Goal: Task Accomplishment & Management: Complete application form

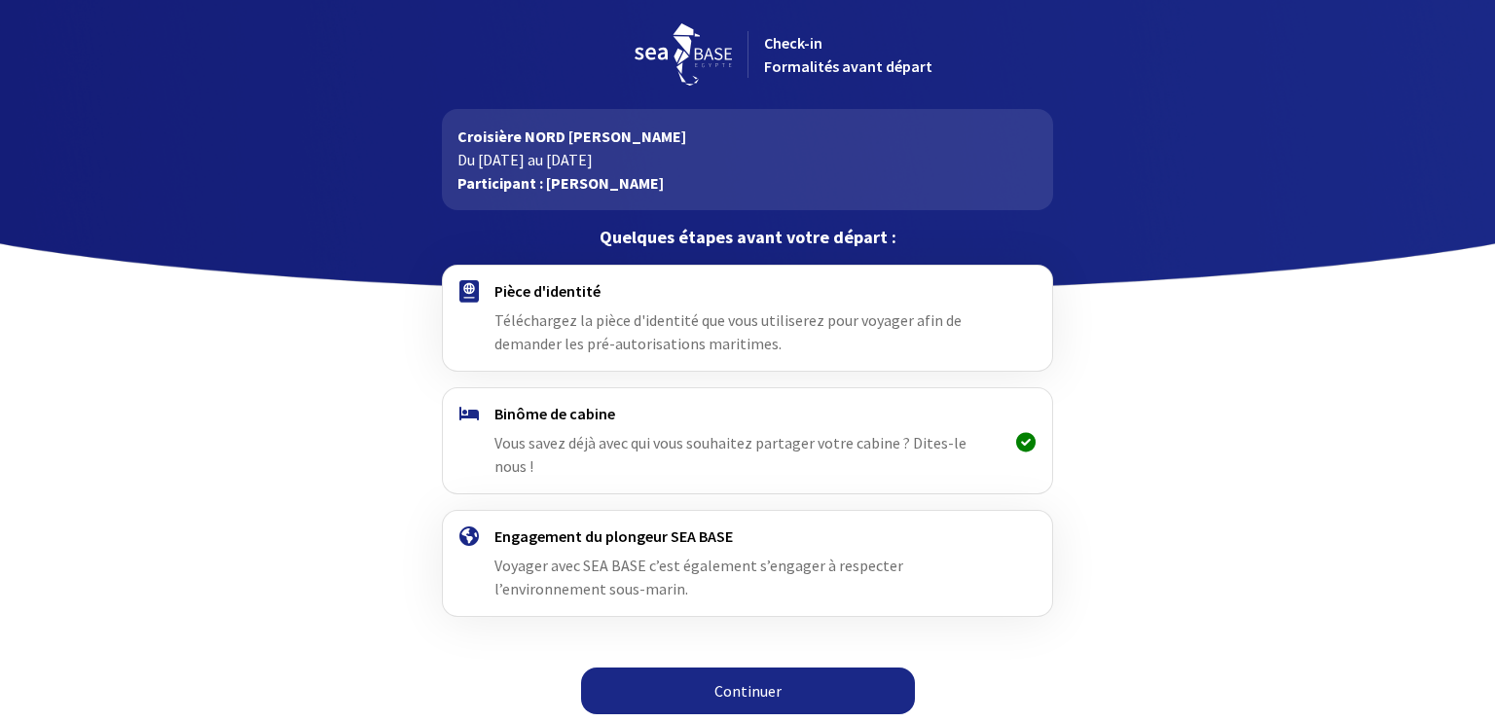
click at [743, 668] on link "Continuer" at bounding box center [748, 691] width 334 height 47
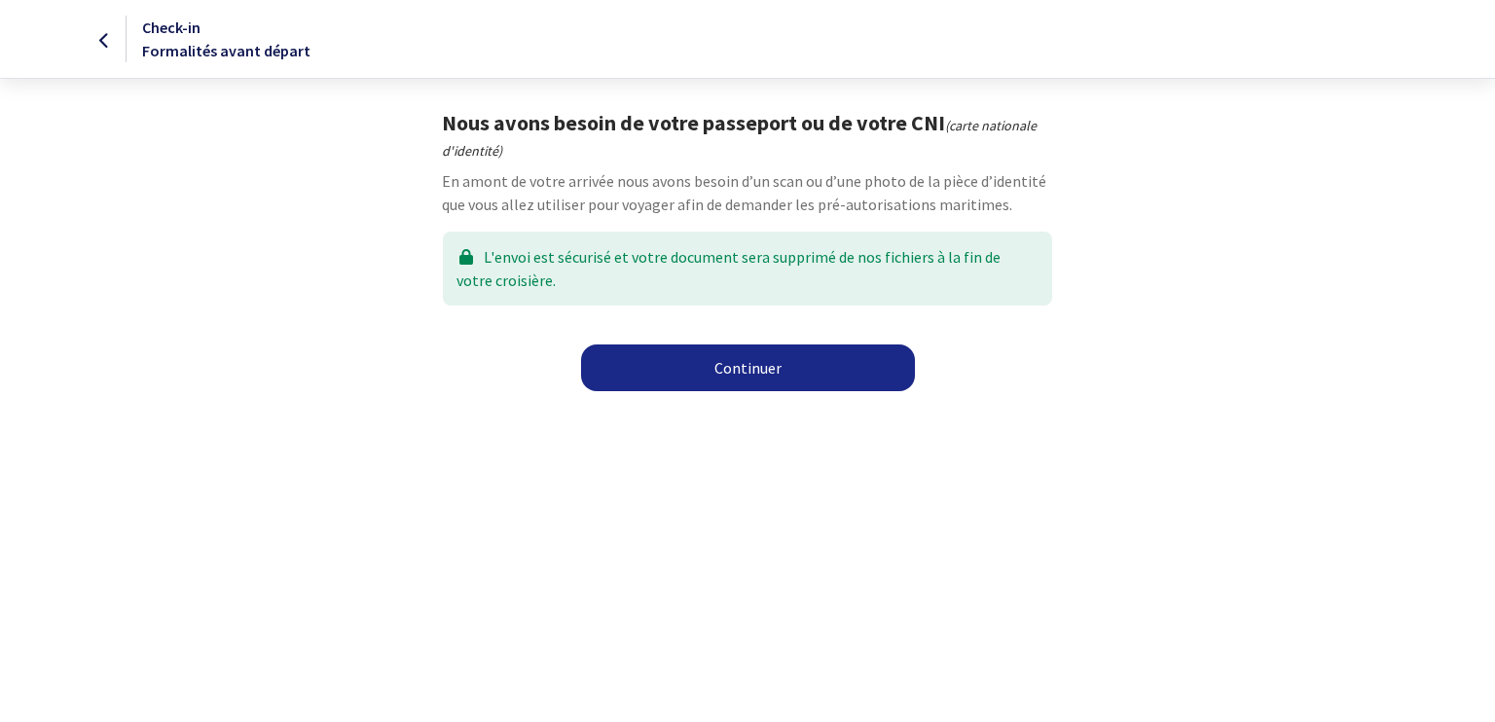
click at [748, 372] on link "Continuer" at bounding box center [748, 367] width 334 height 47
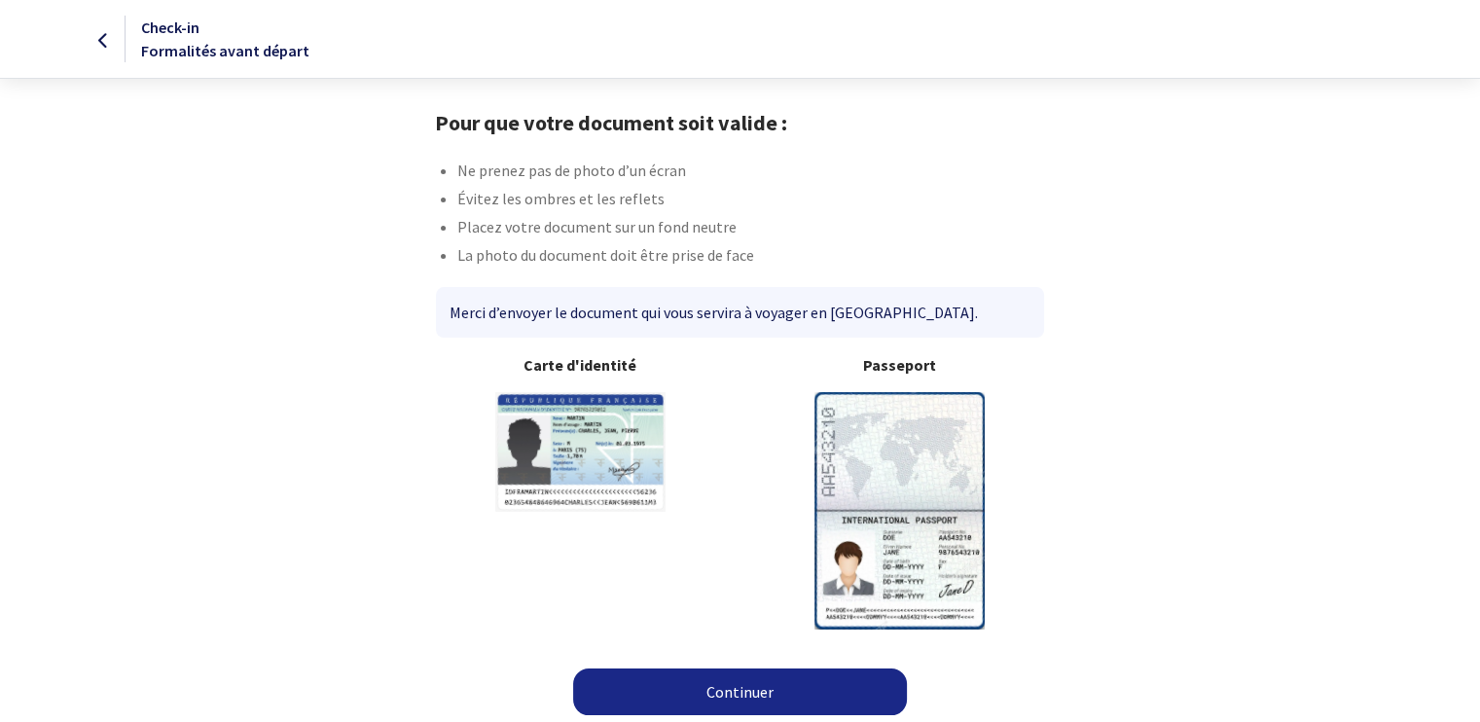
click at [884, 457] on img at bounding box center [899, 510] width 170 height 236
click at [916, 530] on img at bounding box center [899, 510] width 170 height 236
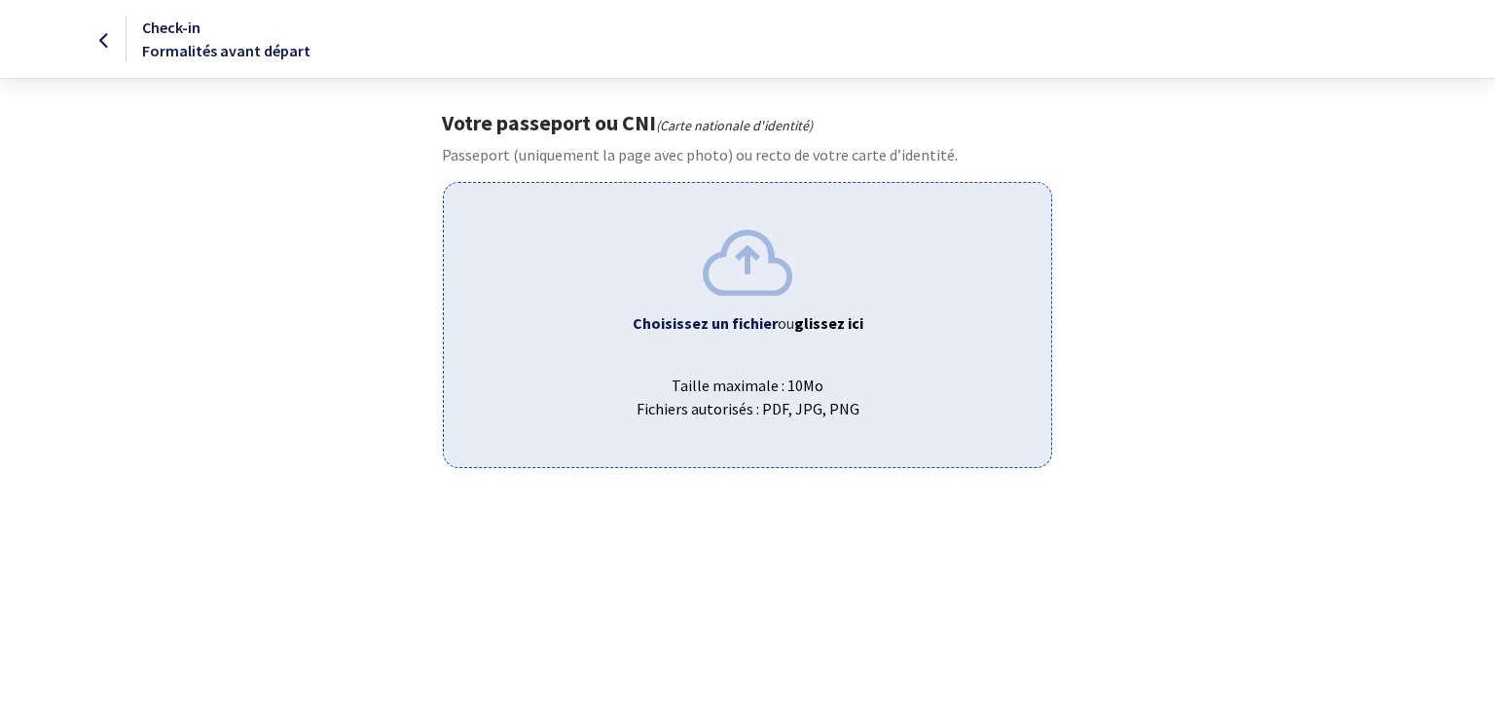
click at [736, 328] on b "Choisissez un fichier" at bounding box center [704, 322] width 145 height 19
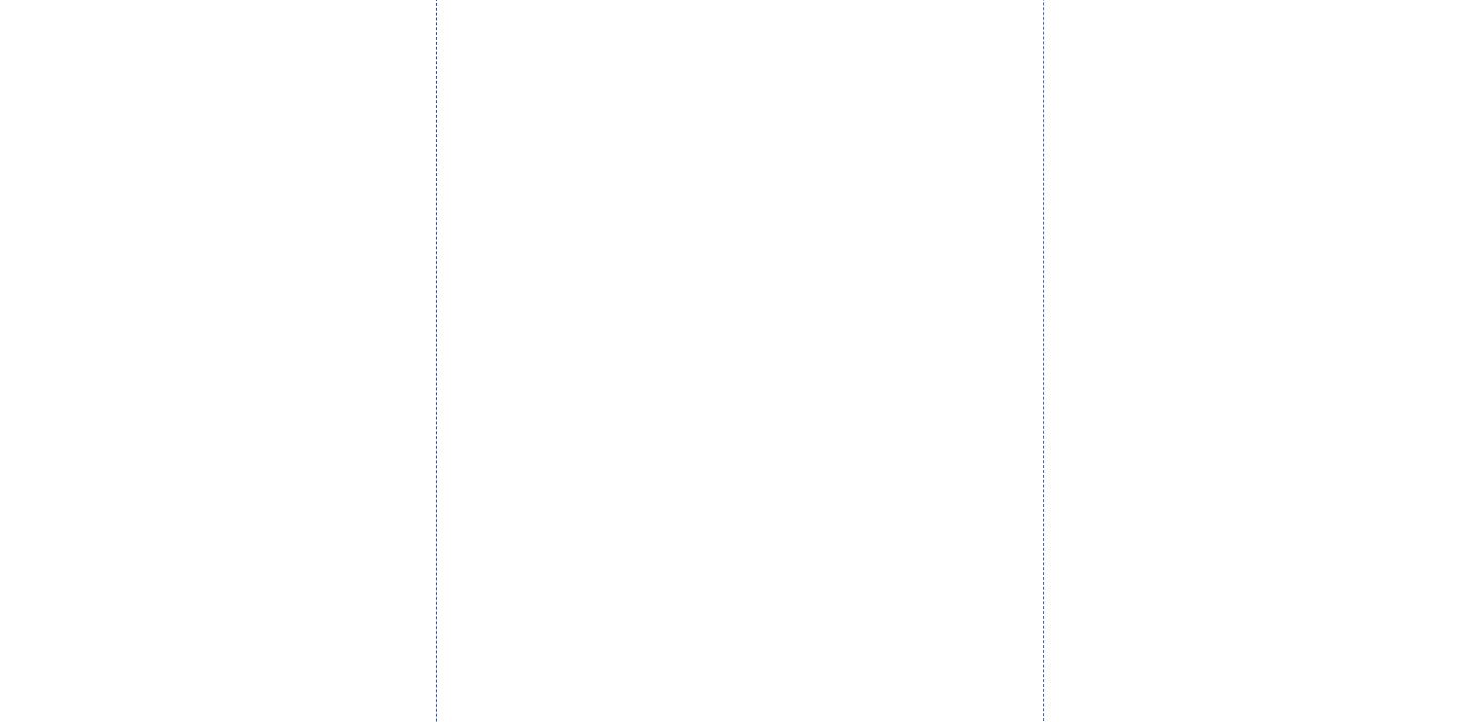
scroll to position [97, 0]
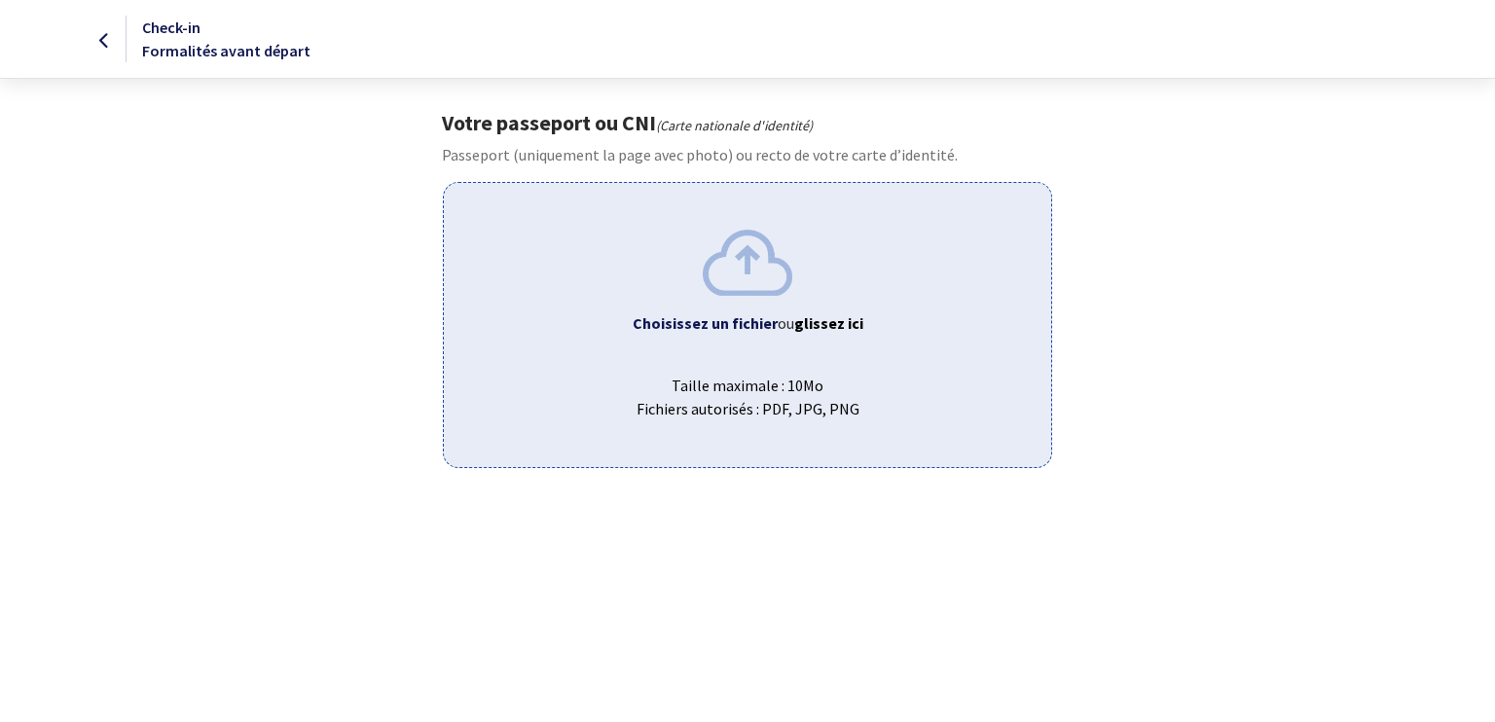
click at [776, 336] on div "Choisissez un fichier ou glissez ici Taille maximale : 10Mo Fichiers autorisés …" at bounding box center [747, 324] width 608 height 285
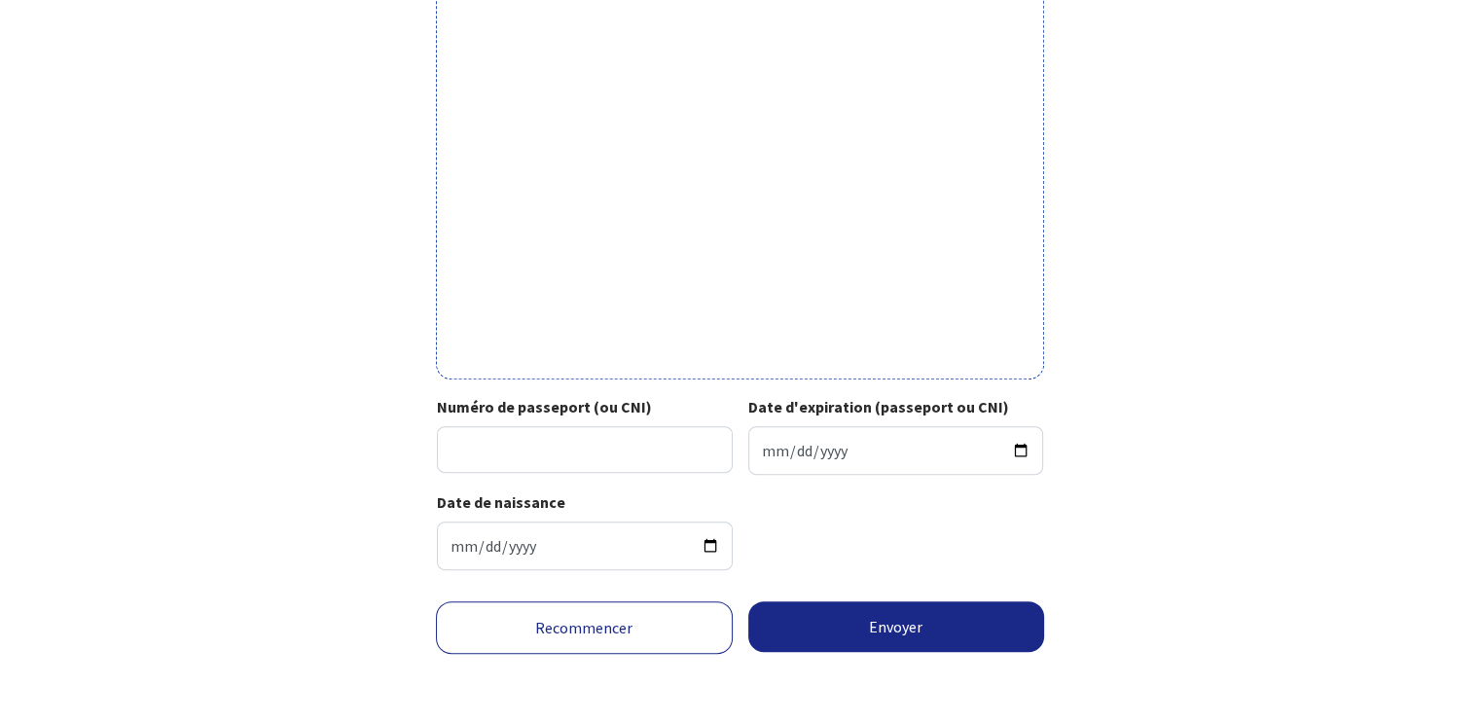
scroll to position [590, 0]
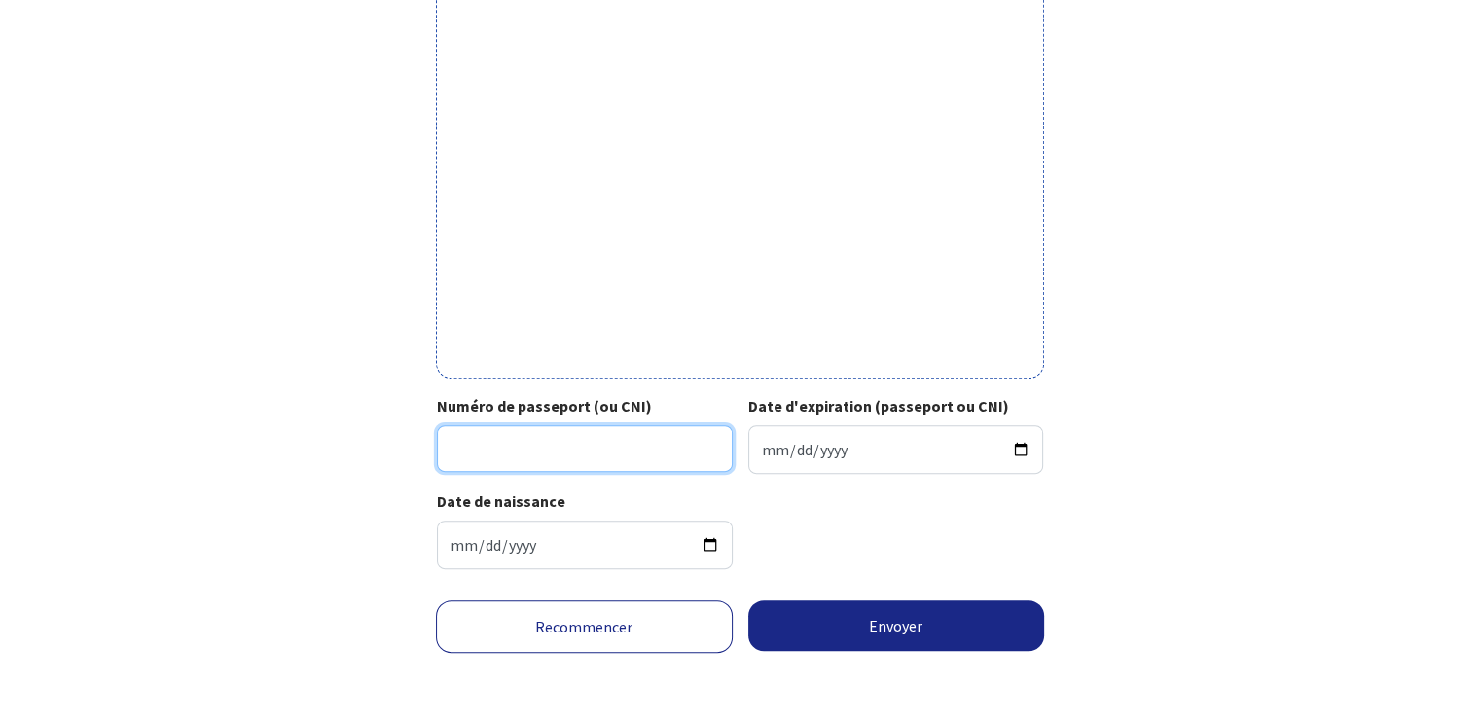
click at [487, 452] on input "Numéro de passeport (ou CNI)" at bounding box center [585, 448] width 296 height 47
drag, startPoint x: 497, startPoint y: 455, endPoint x: 416, endPoint y: 443, distance: 82.7
click at [416, 449] on div "Votre passeport ou CNI Passeport (uniquement la page avec photo) ou recto de vo…" at bounding box center [741, 52] width 1100 height 1065
type input "25EA03642"
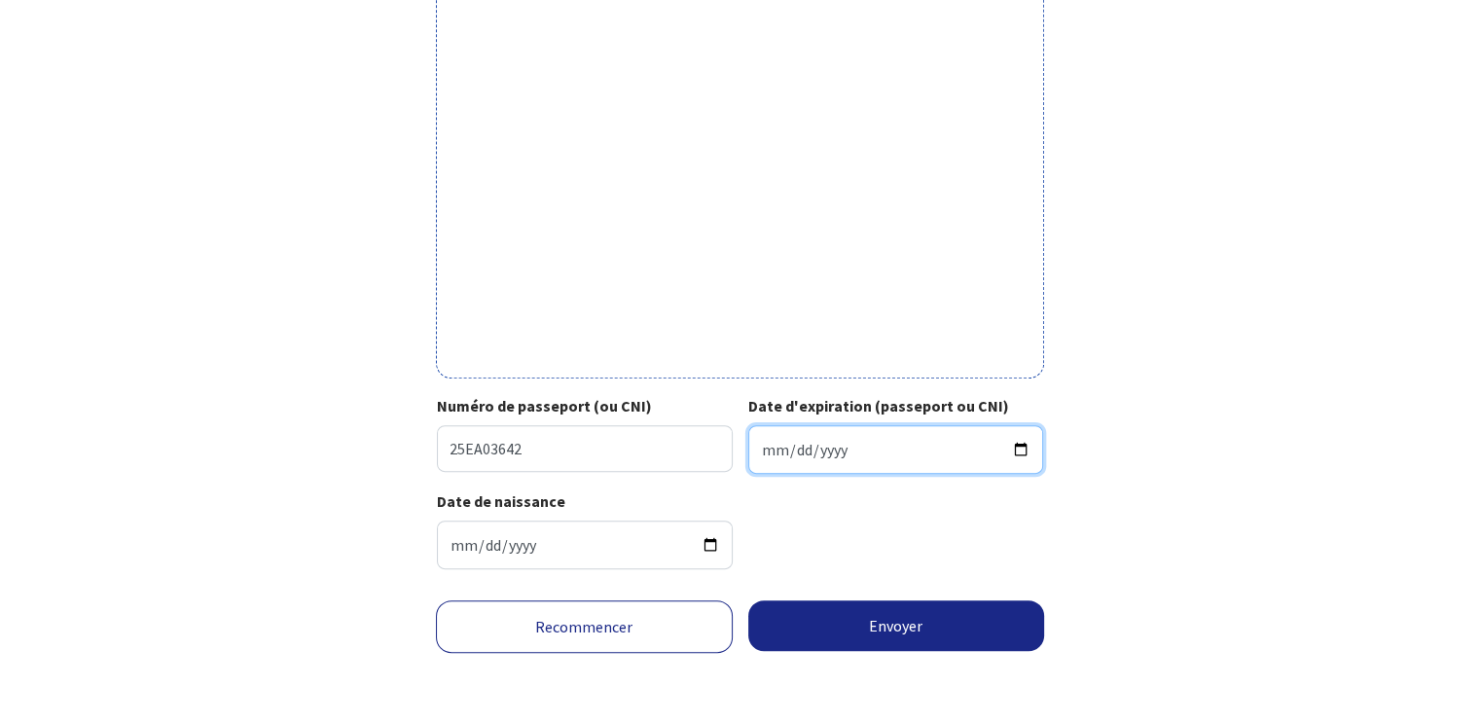
click at [759, 449] on input "Date d'expiration (passeport ou CNI)" at bounding box center [896, 449] width 296 height 49
type input "2035-06-12"
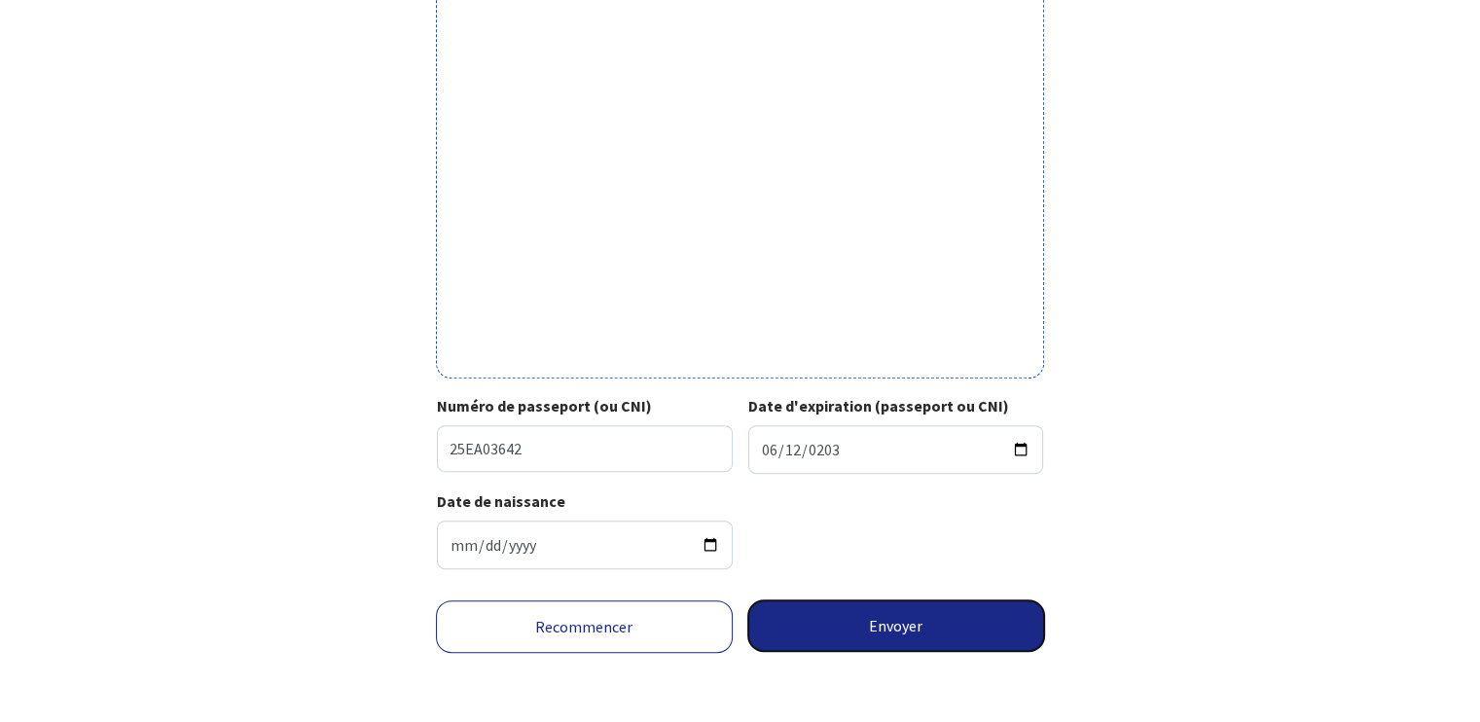
click at [903, 624] on button "Envoyer" at bounding box center [896, 625] width 297 height 51
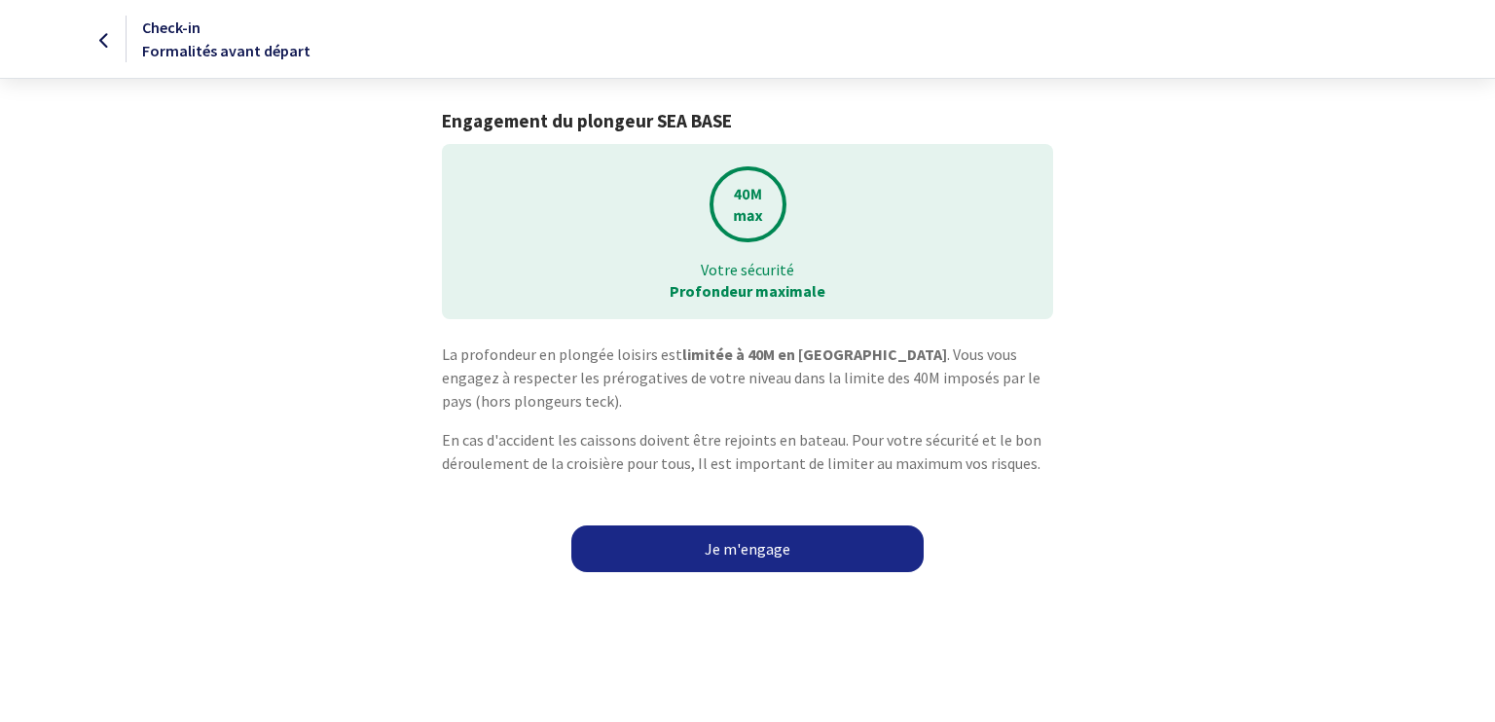
click at [746, 542] on link "Je m'engage" at bounding box center [747, 548] width 352 height 47
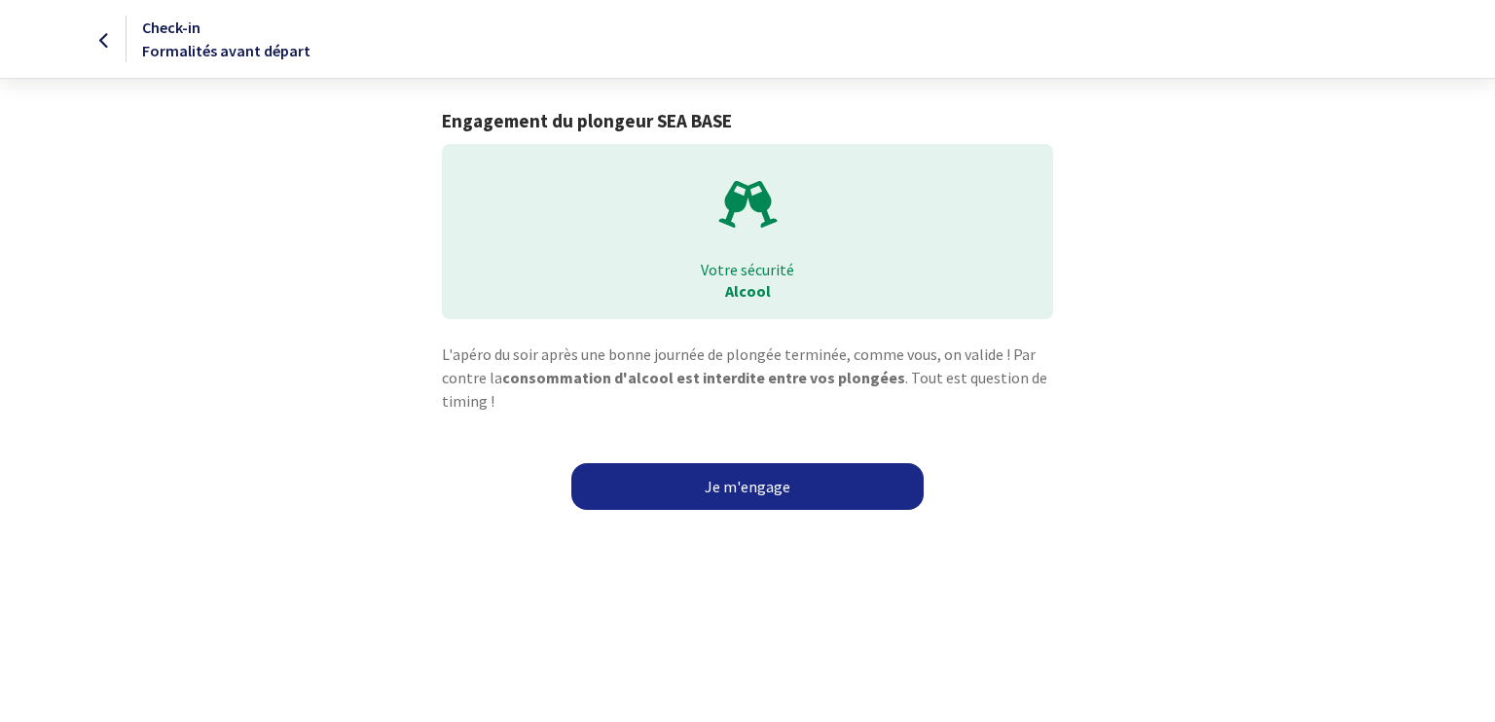
click at [750, 488] on link "Je m'engage" at bounding box center [747, 486] width 352 height 47
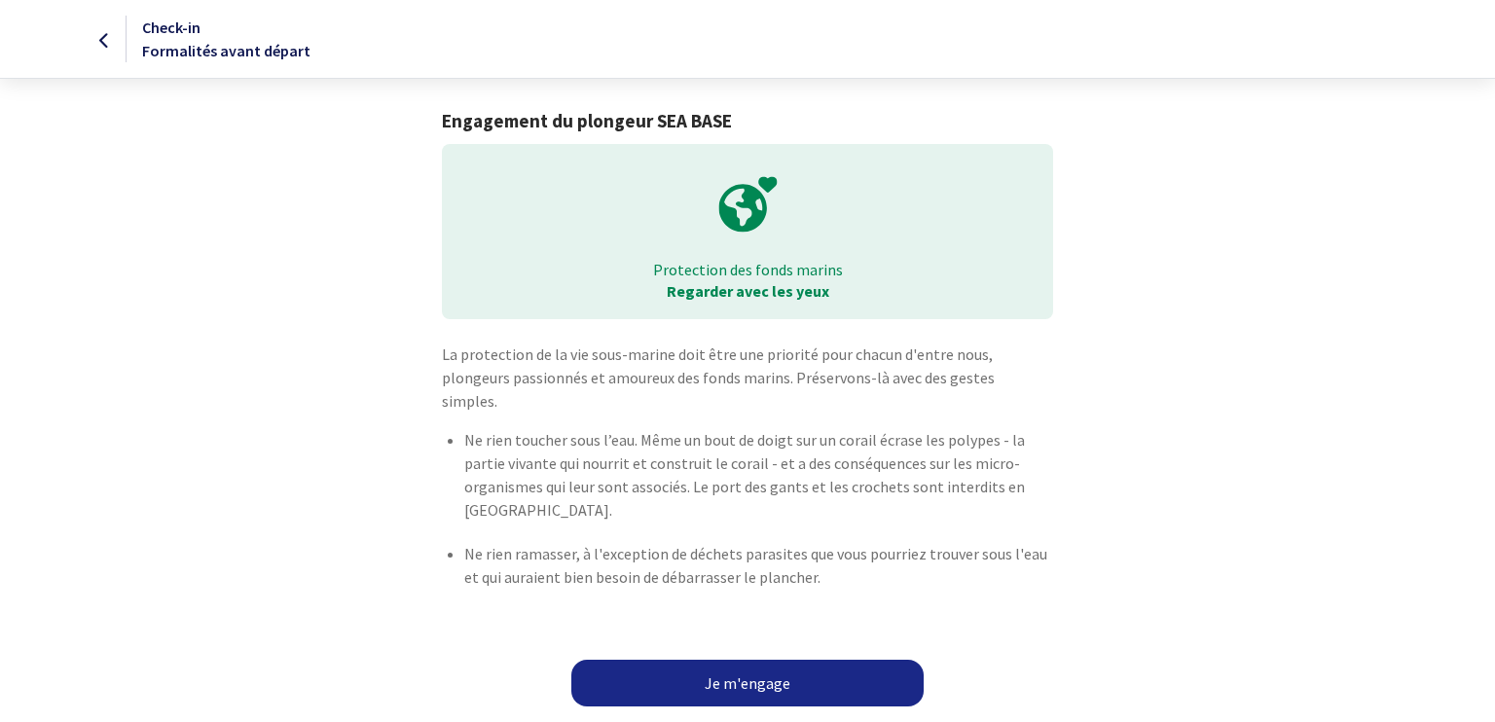
click at [747, 660] on link "Je m'engage" at bounding box center [747, 683] width 352 height 47
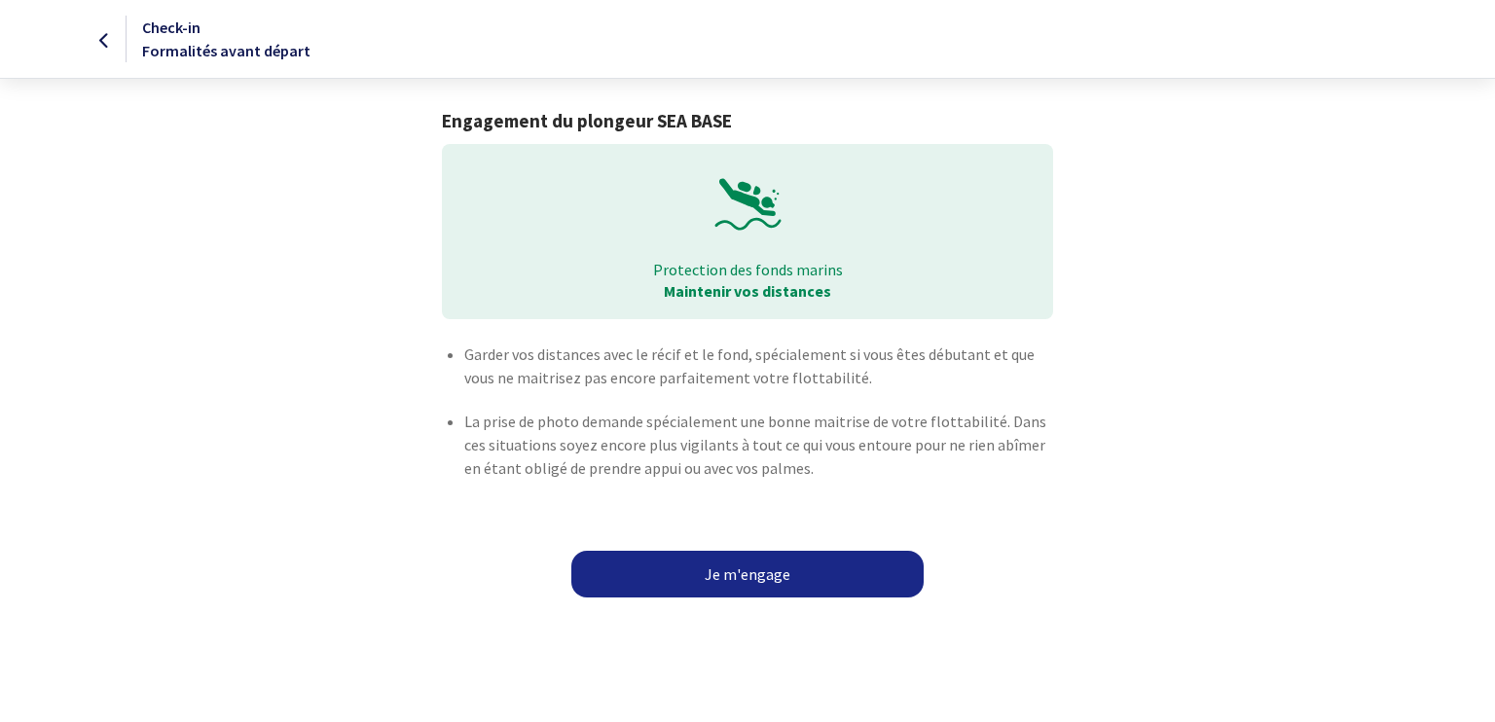
click at [749, 575] on link "Je m'engage" at bounding box center [747, 574] width 352 height 47
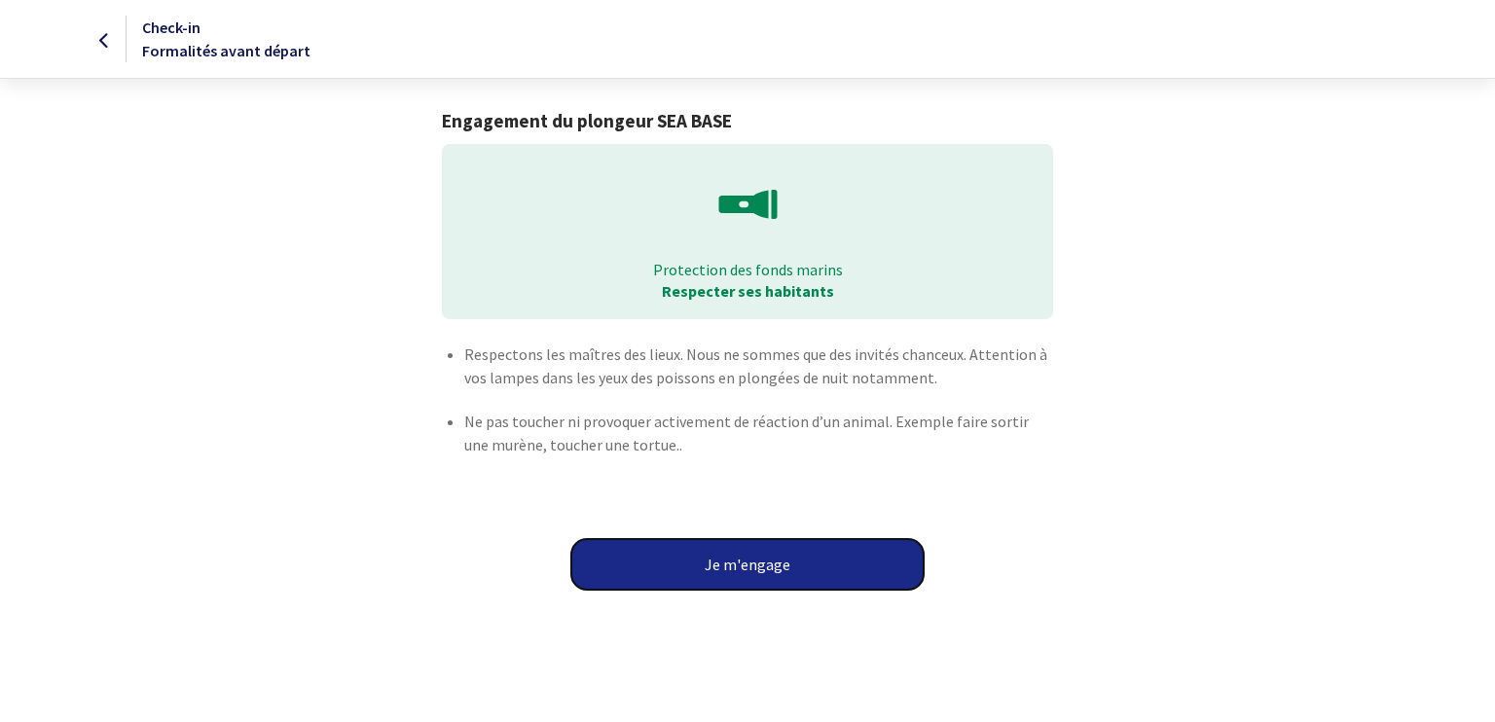
click at [749, 575] on button "Je m'engage" at bounding box center [747, 564] width 352 height 51
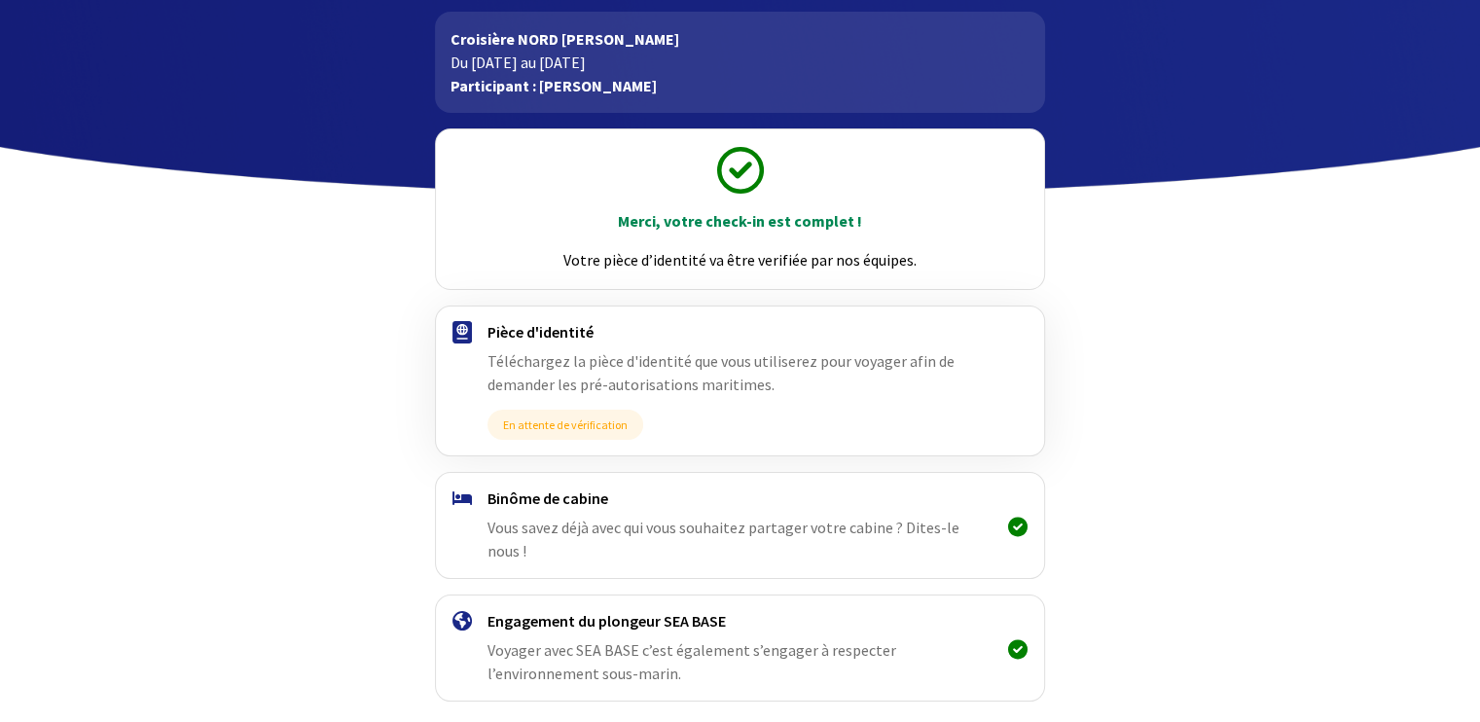
scroll to position [161, 0]
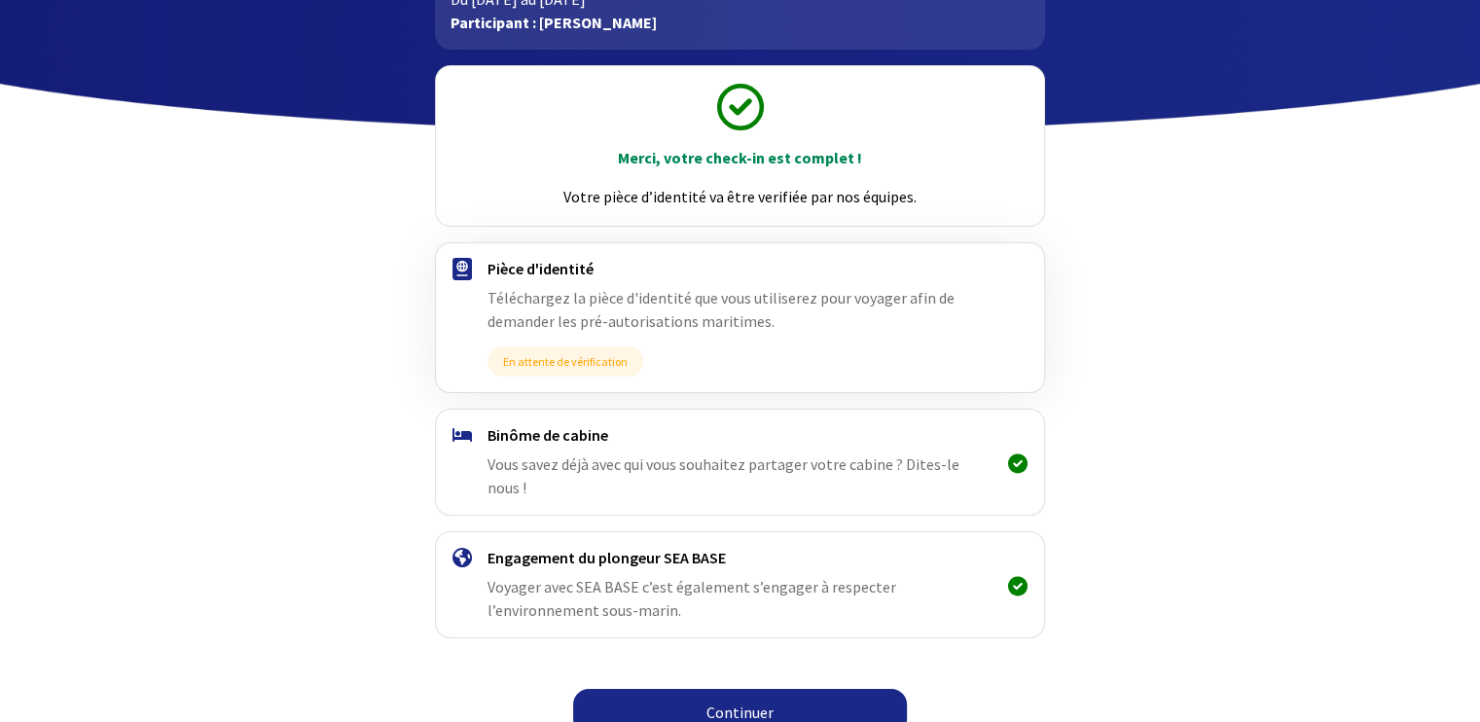
click at [906, 460] on span "Vous savez déjà avec qui vous souhaitez partager votre cabine ? Dites-le nous !" at bounding box center [724, 475] width 472 height 43
click at [506, 459] on span "Vous savez déjà avec qui vous souhaitez partager votre cabine ? Dites-le nous !" at bounding box center [724, 475] width 472 height 43
click at [1010, 463] on icon at bounding box center [1017, 463] width 19 height 1
click at [1020, 463] on icon at bounding box center [1017, 463] width 19 height 1
click at [741, 690] on link "Continuer" at bounding box center [740, 712] width 334 height 47
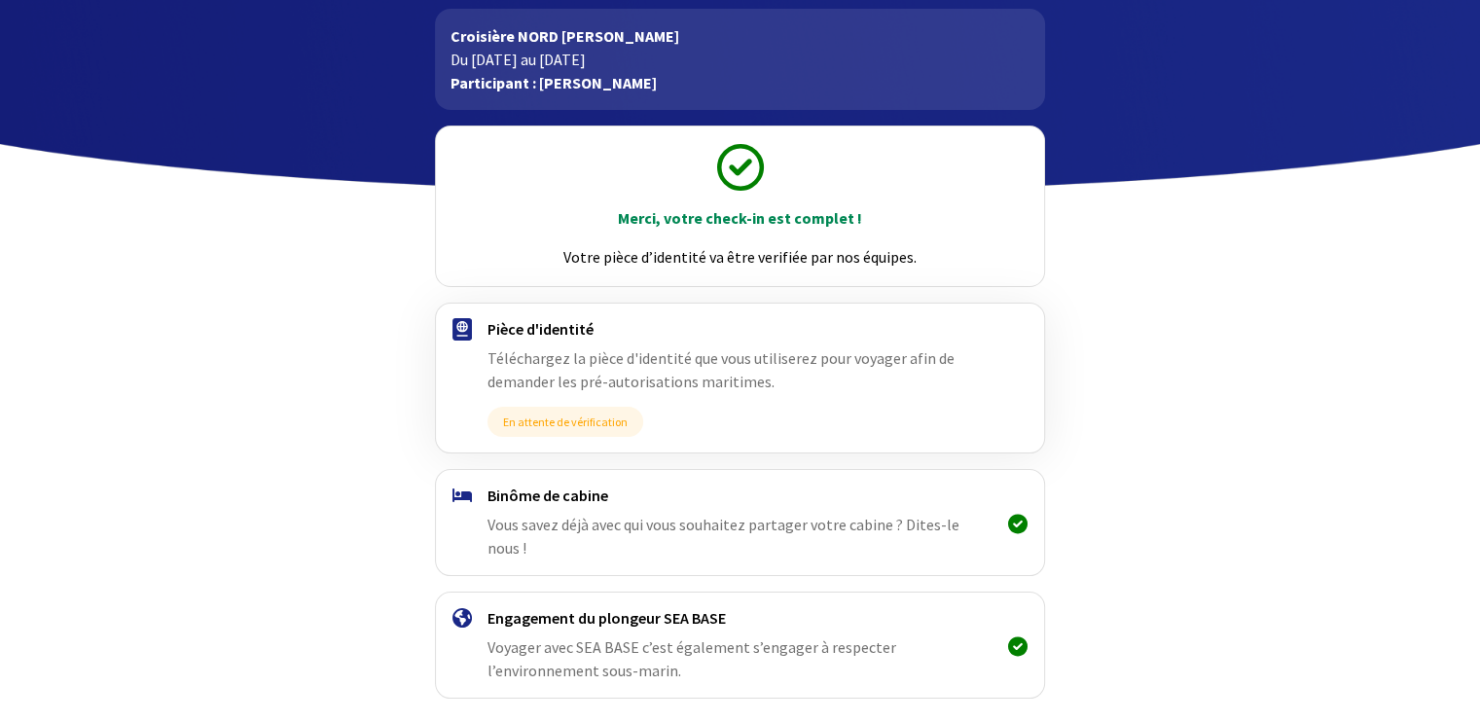
scroll to position [161, 0]
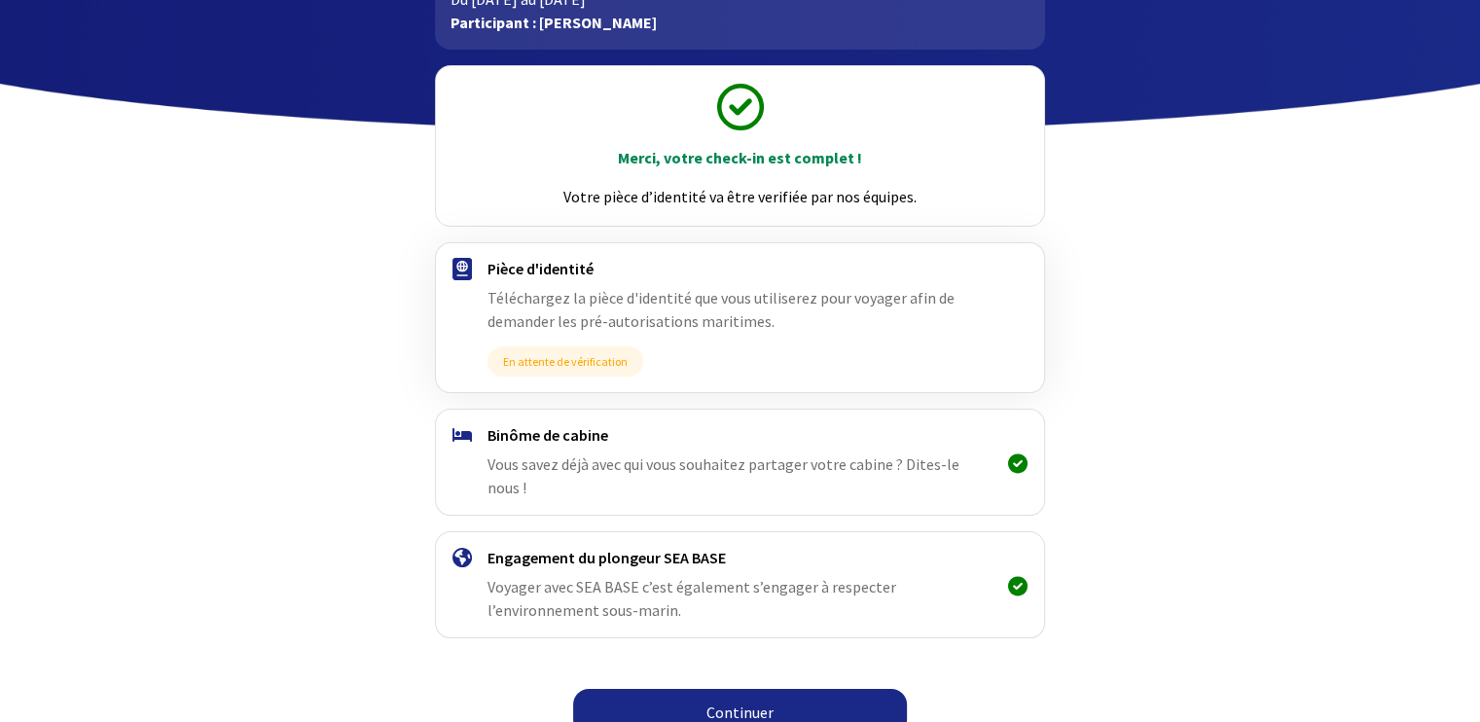
click at [749, 689] on link "Continuer" at bounding box center [740, 712] width 334 height 47
